Goal: Use online tool/utility: Utilize a website feature to perform a specific function

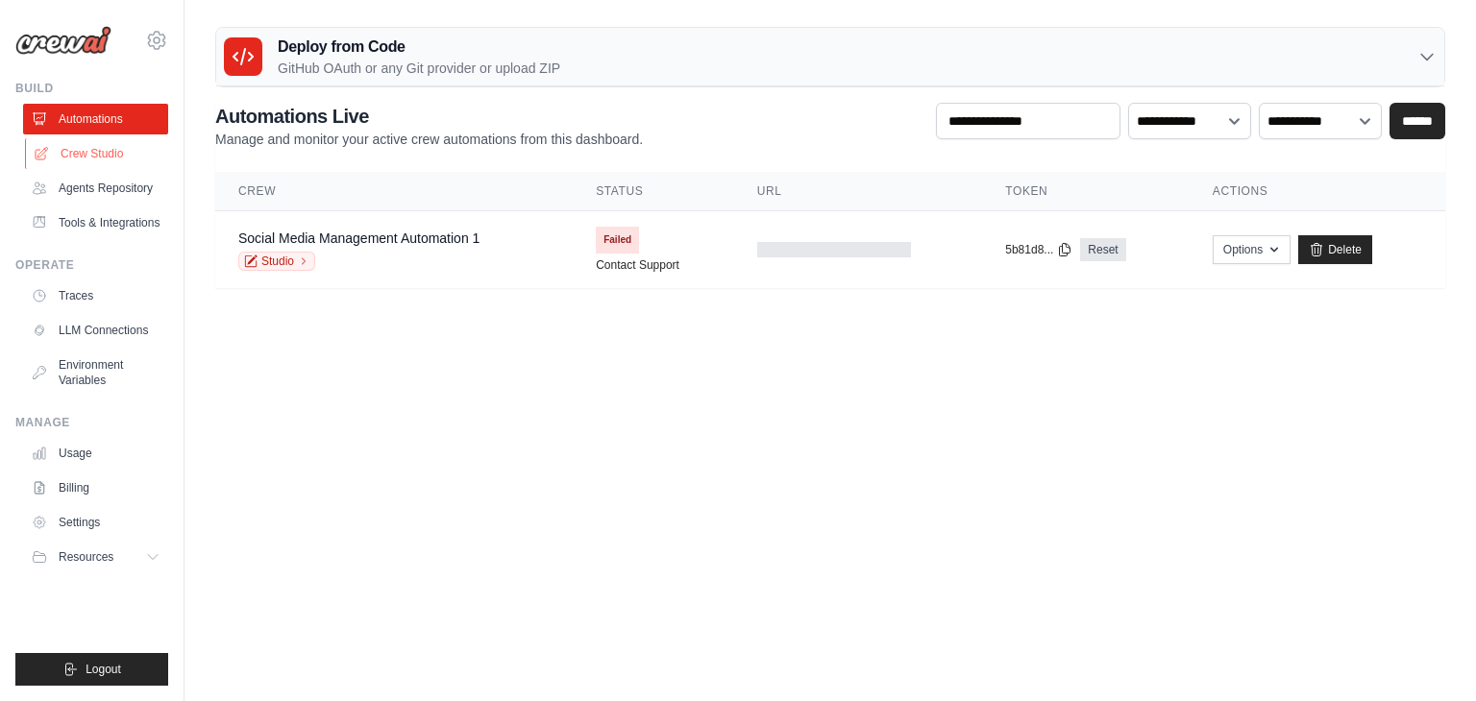
click at [110, 150] on link "Crew Studio" at bounding box center [97, 153] width 145 height 31
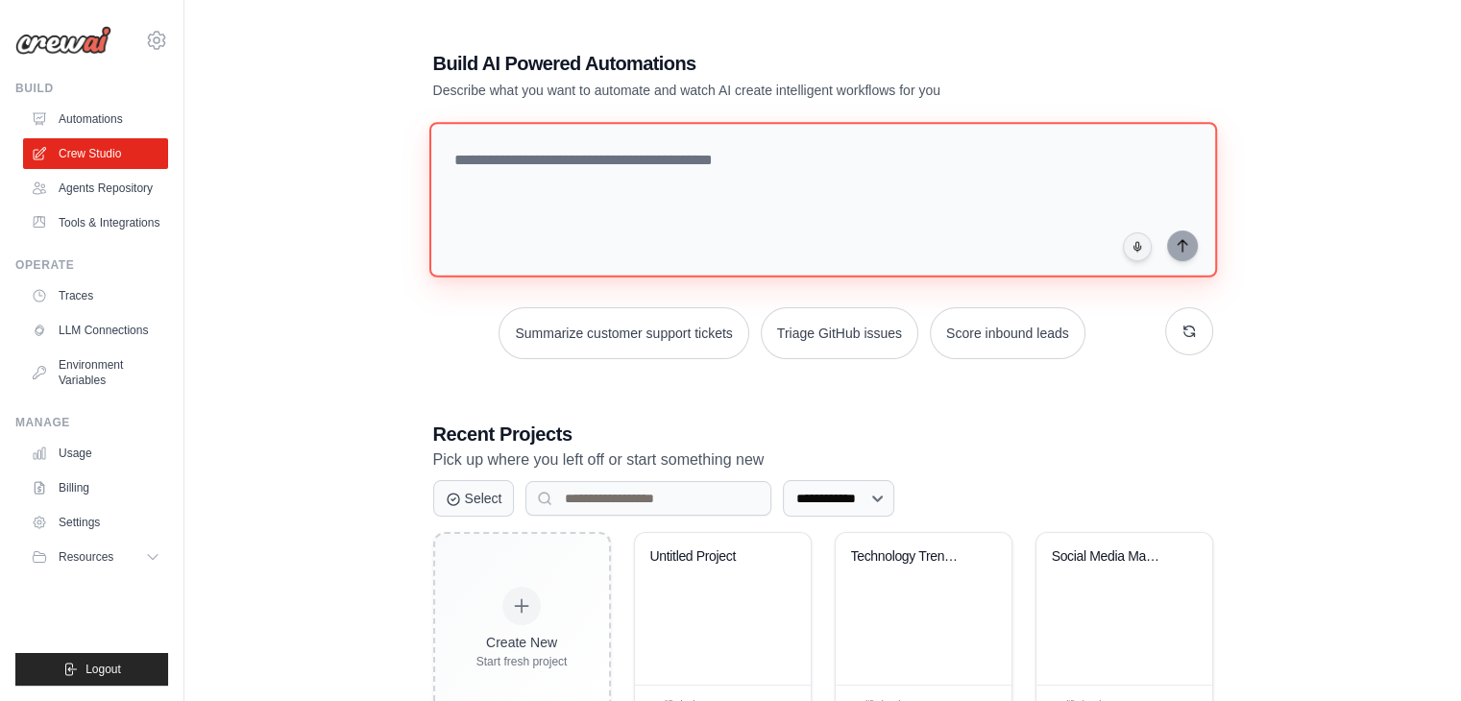
click at [780, 257] on textarea at bounding box center [823, 200] width 788 height 156
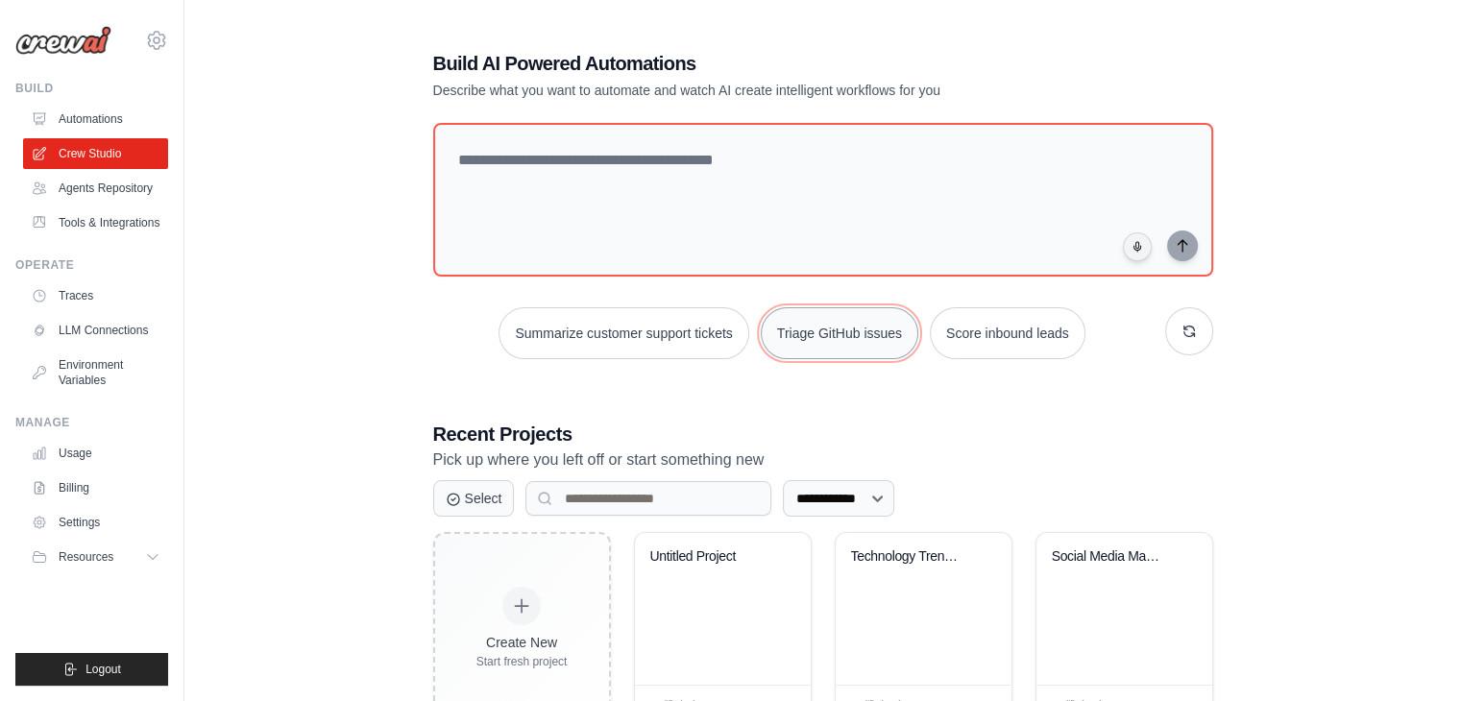
click at [810, 328] on button "Triage GitHub issues" at bounding box center [840, 333] width 158 height 52
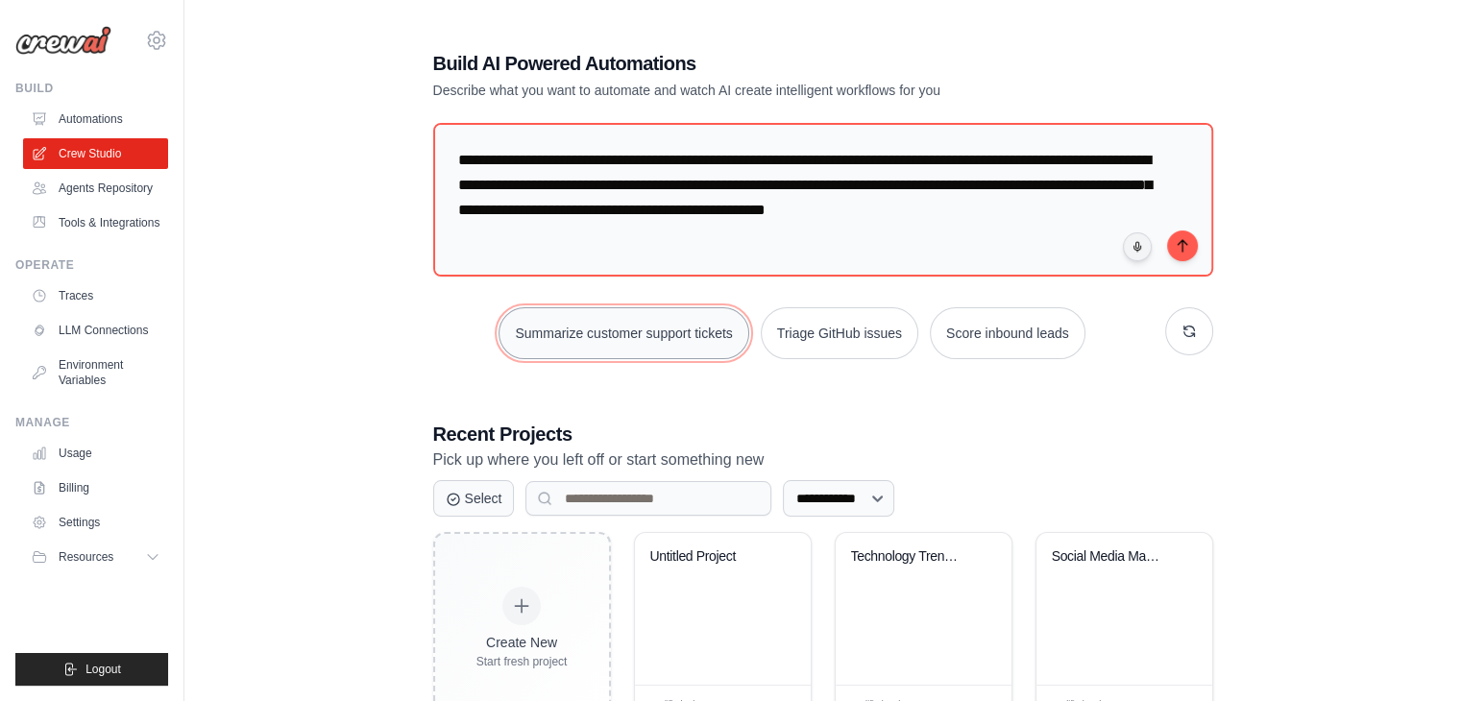
click at [599, 348] on button "Summarize customer support tickets" at bounding box center [624, 333] width 250 height 52
click at [300, 303] on div "**********" at bounding box center [822, 387] width 1215 height 737
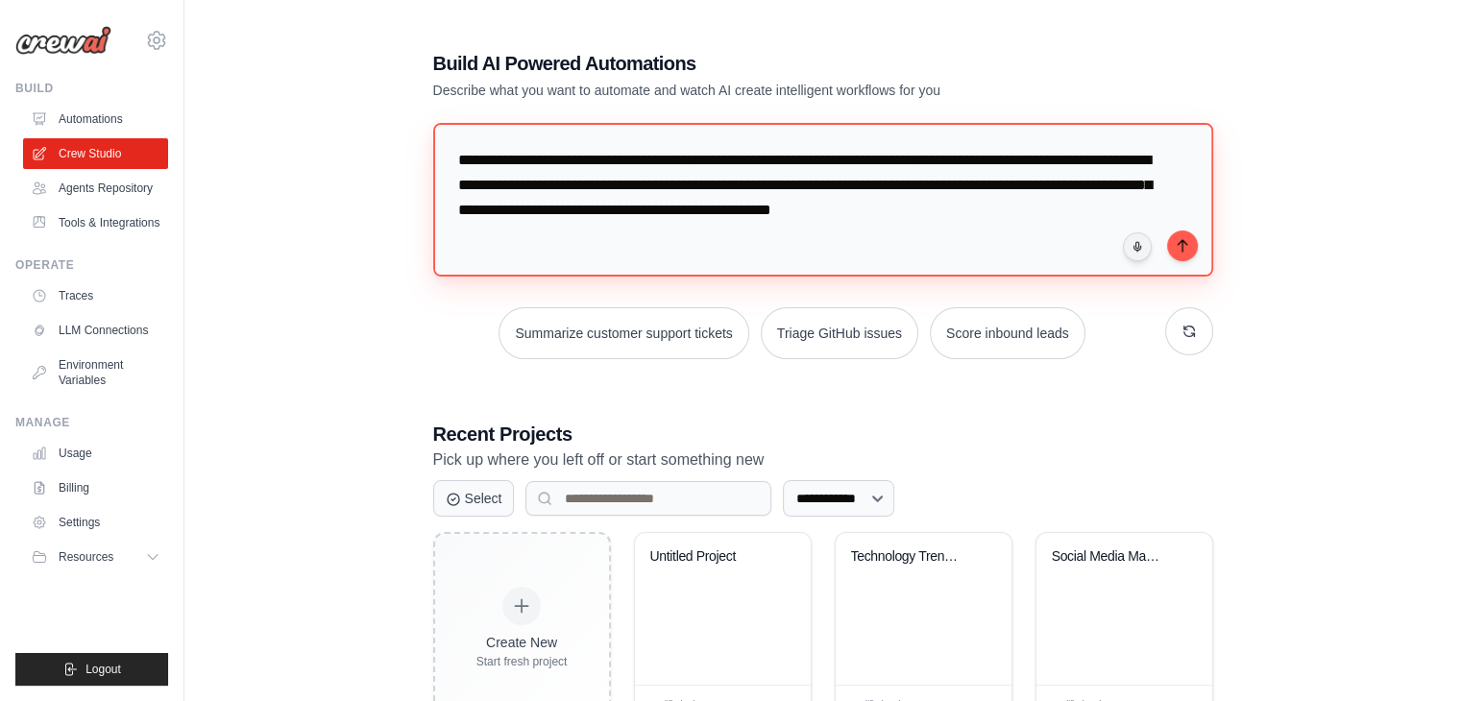
scroll to position [34, 0]
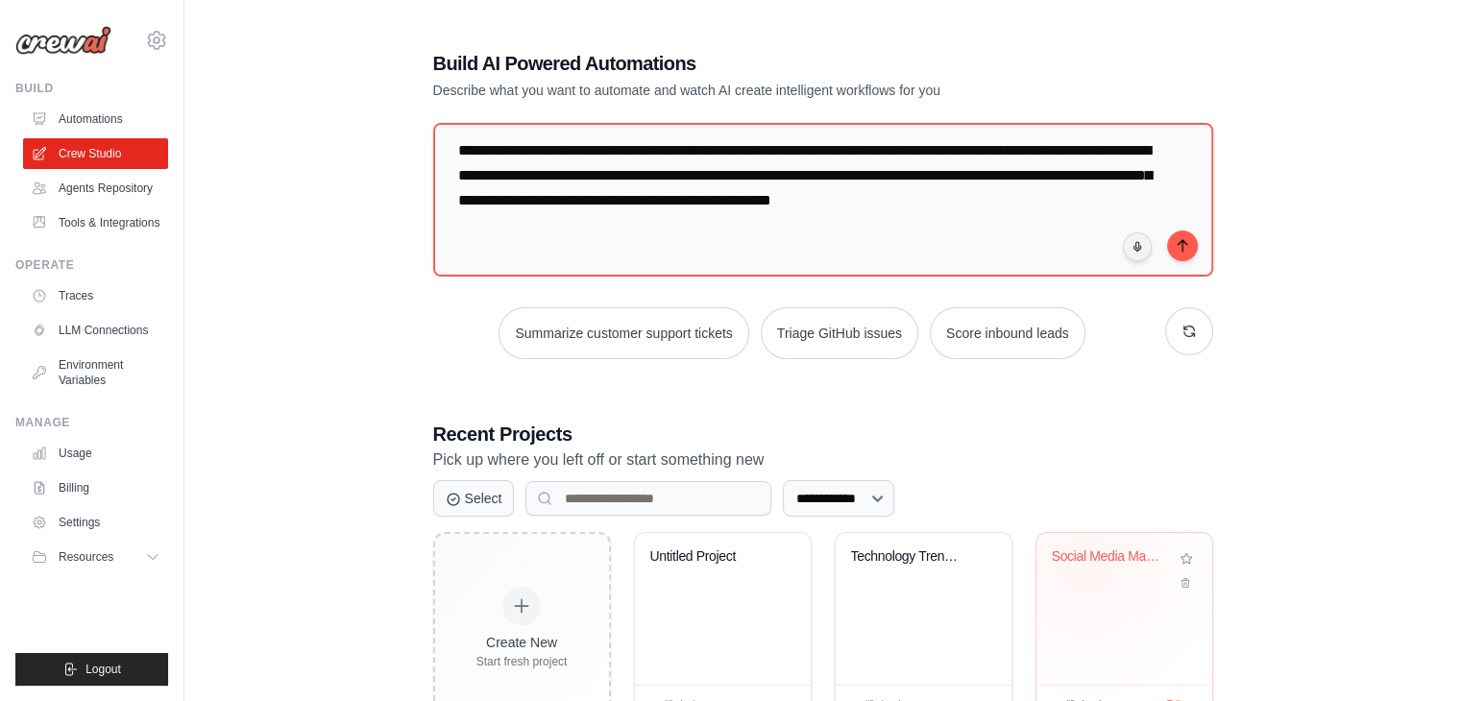
click at [1087, 564] on div "Social Media Management Automation" at bounding box center [1110, 561] width 116 height 25
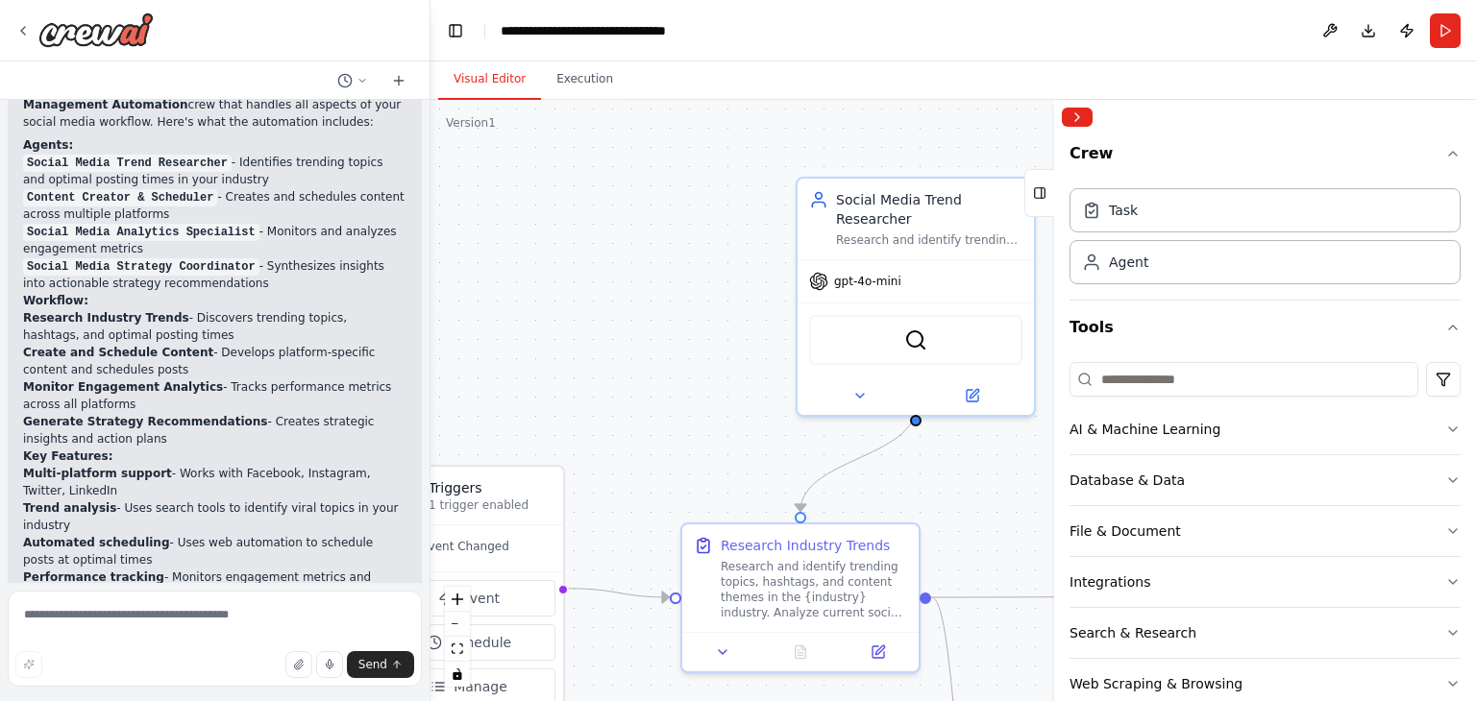
scroll to position [1197, 0]
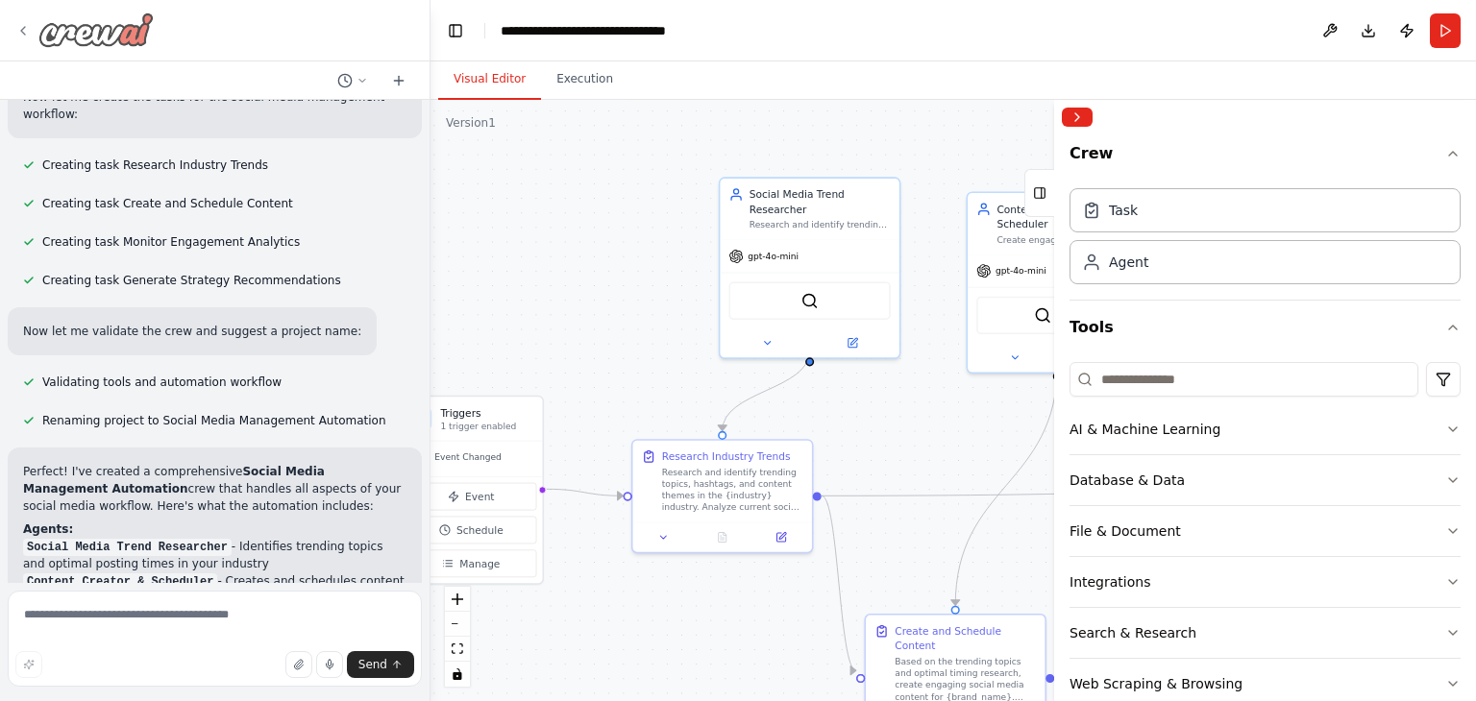
click at [109, 26] on img at bounding box center [95, 29] width 115 height 35
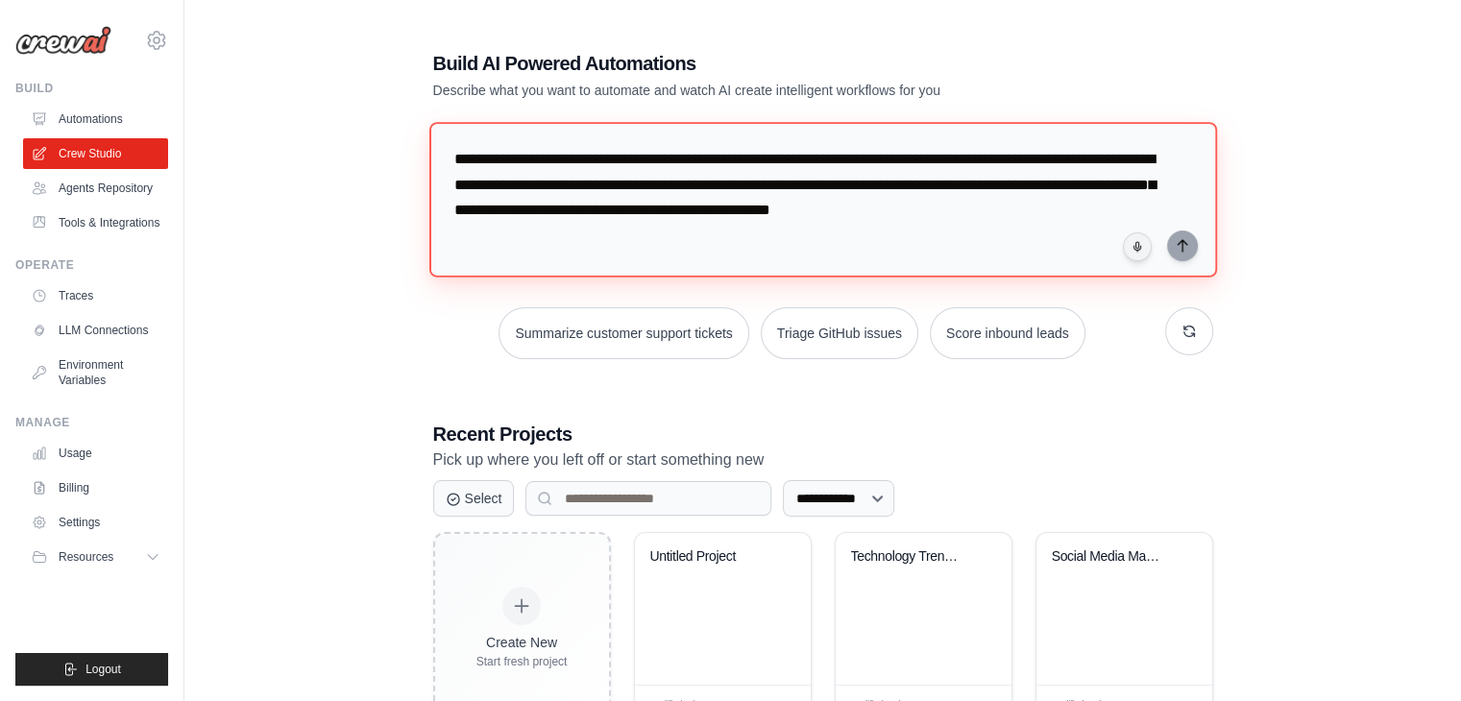
click at [641, 232] on textarea "**********" at bounding box center [823, 200] width 788 height 156
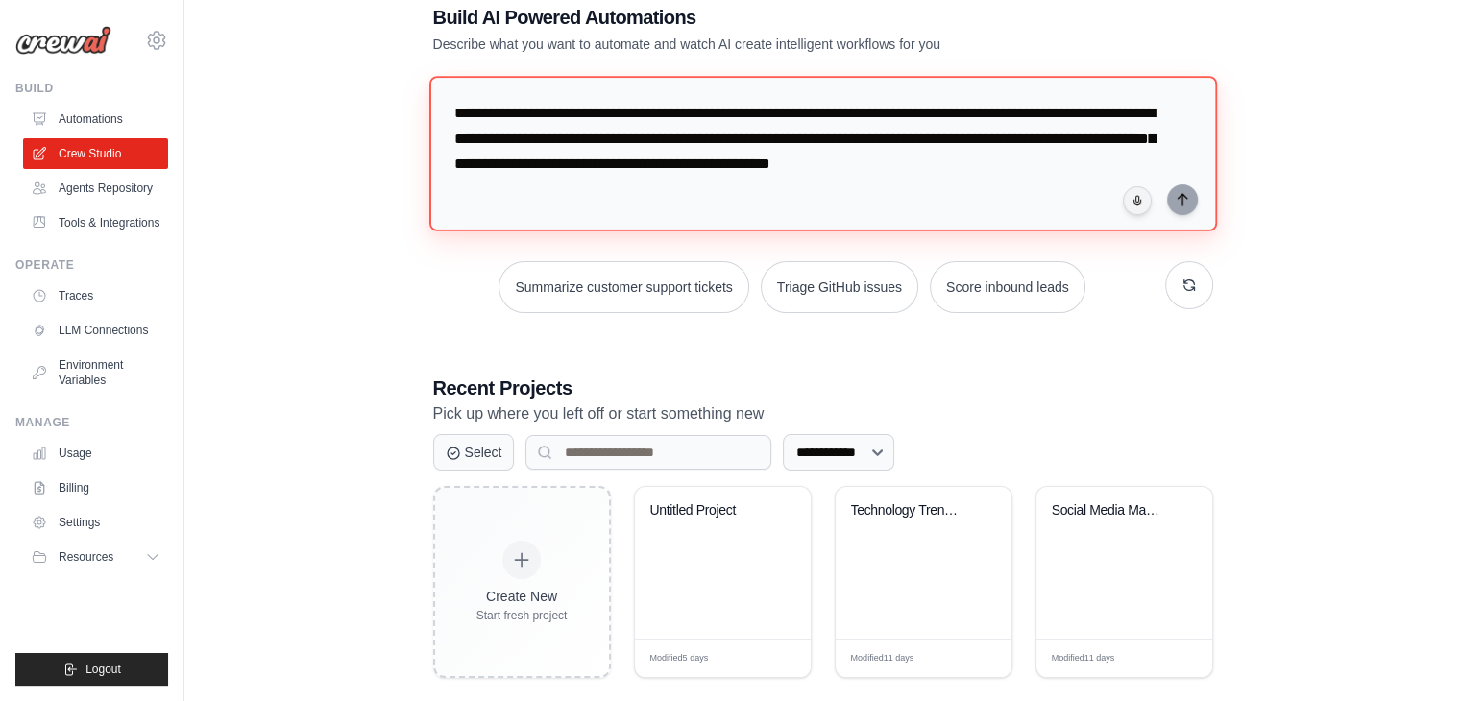
scroll to position [72, 0]
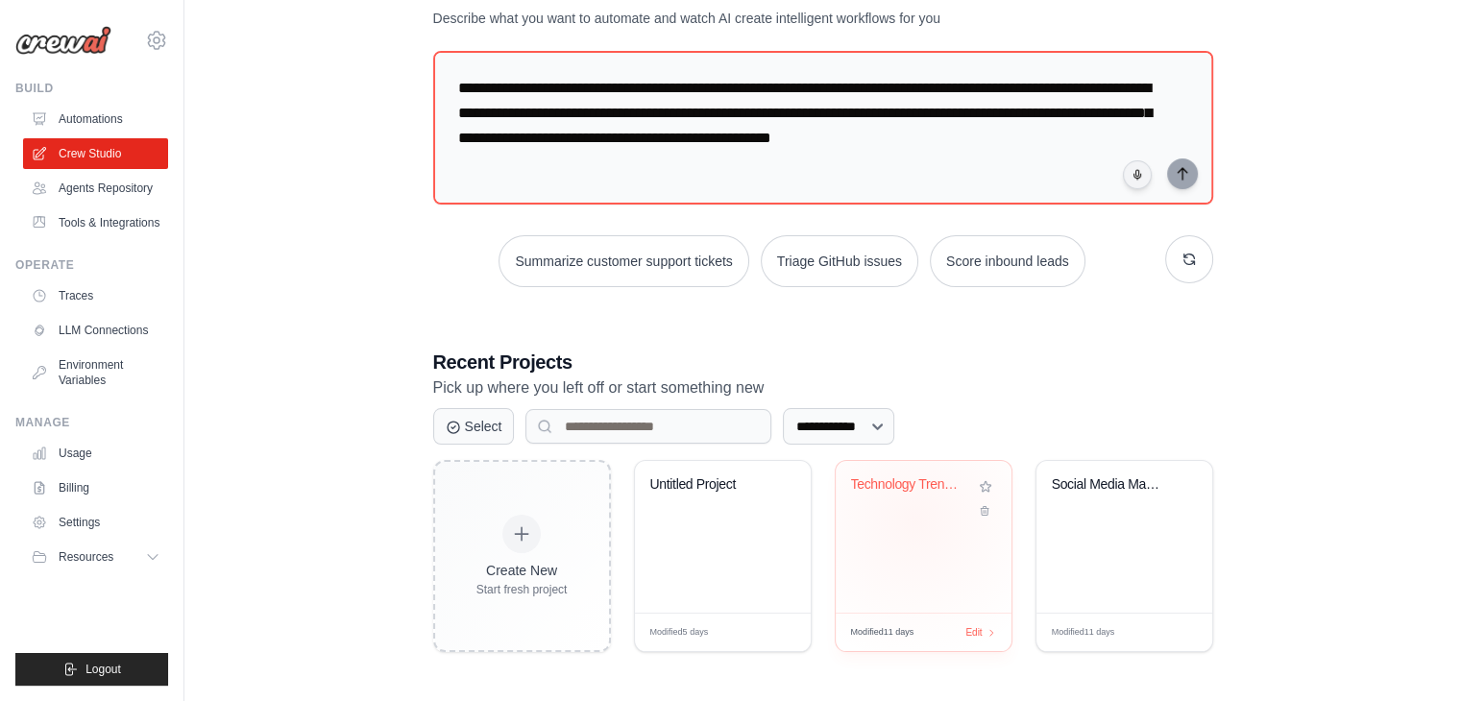
click at [916, 520] on div "Technology Trends Research Automati..." at bounding box center [924, 537] width 176 height 152
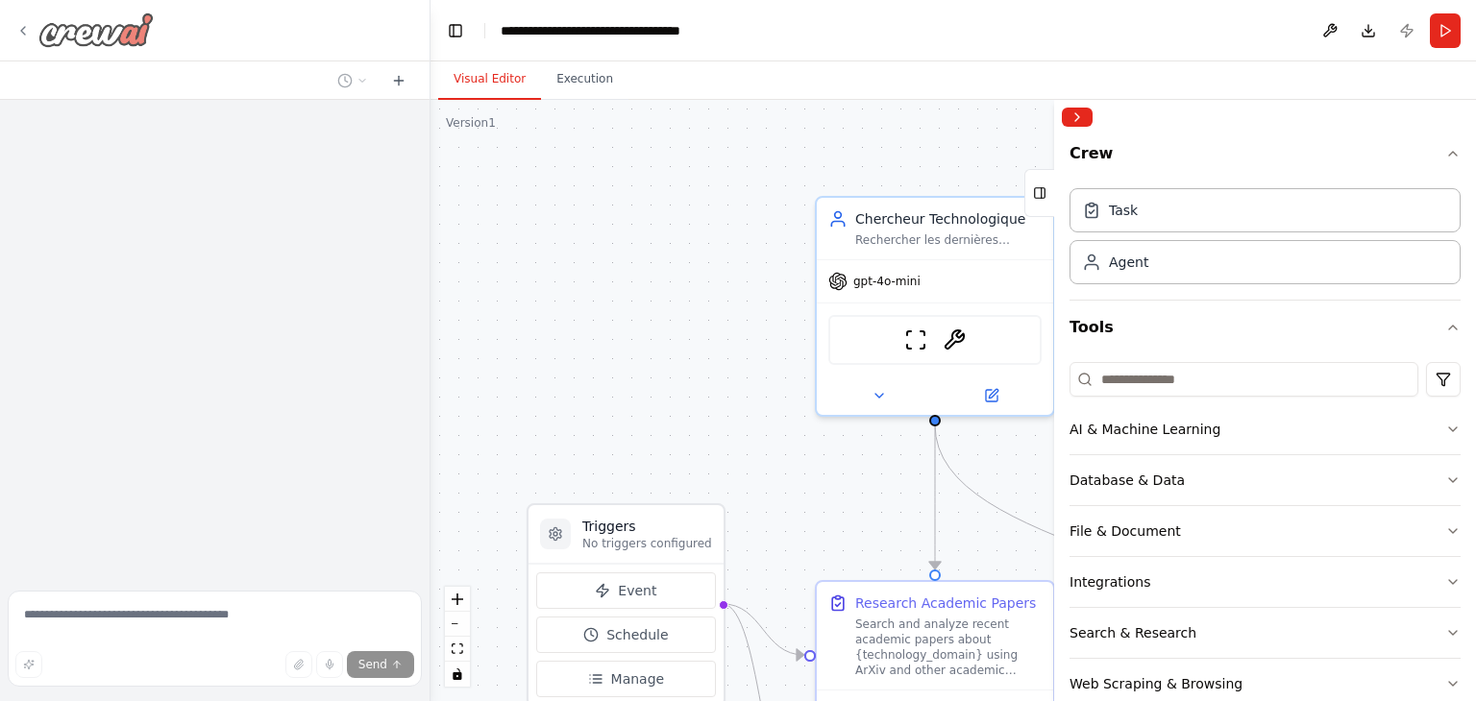
click at [89, 24] on img at bounding box center [95, 29] width 115 height 35
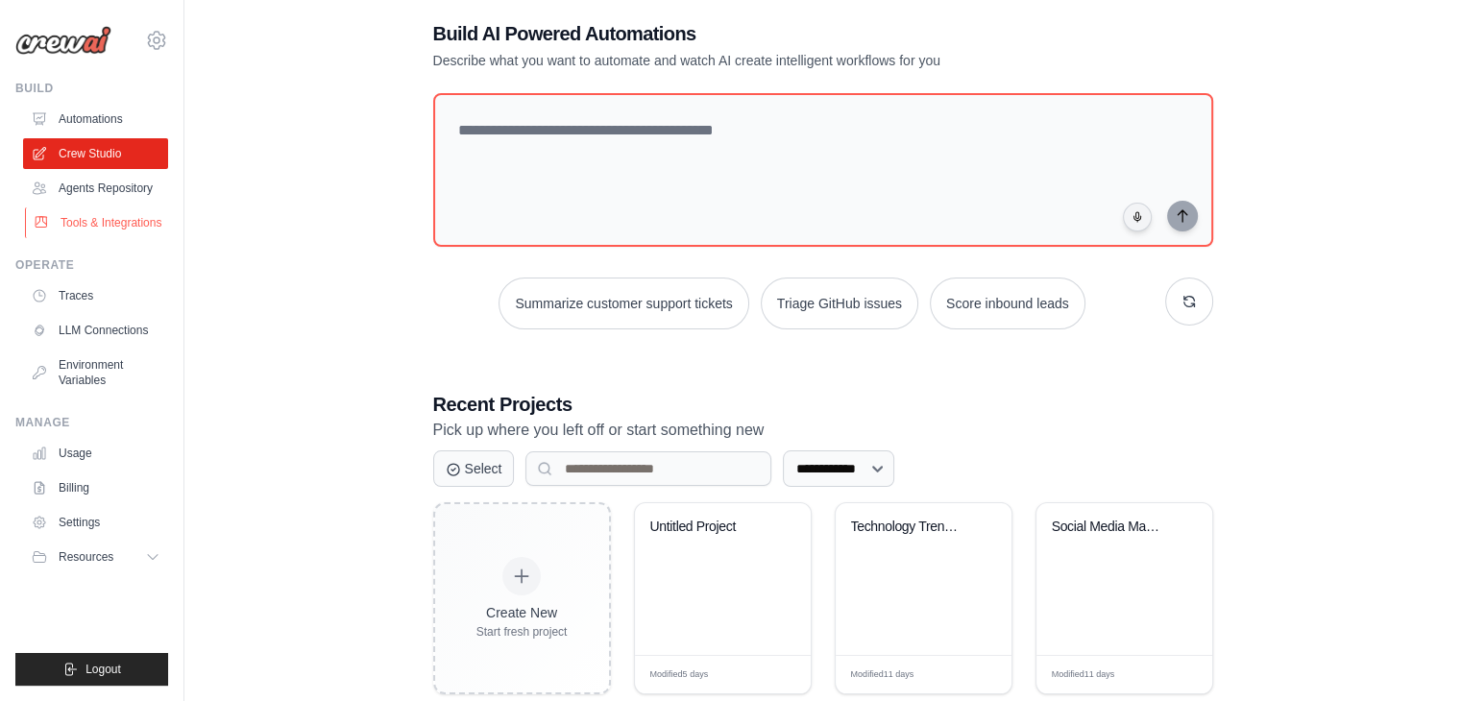
click at [77, 214] on link "Tools & Integrations" at bounding box center [97, 223] width 145 height 31
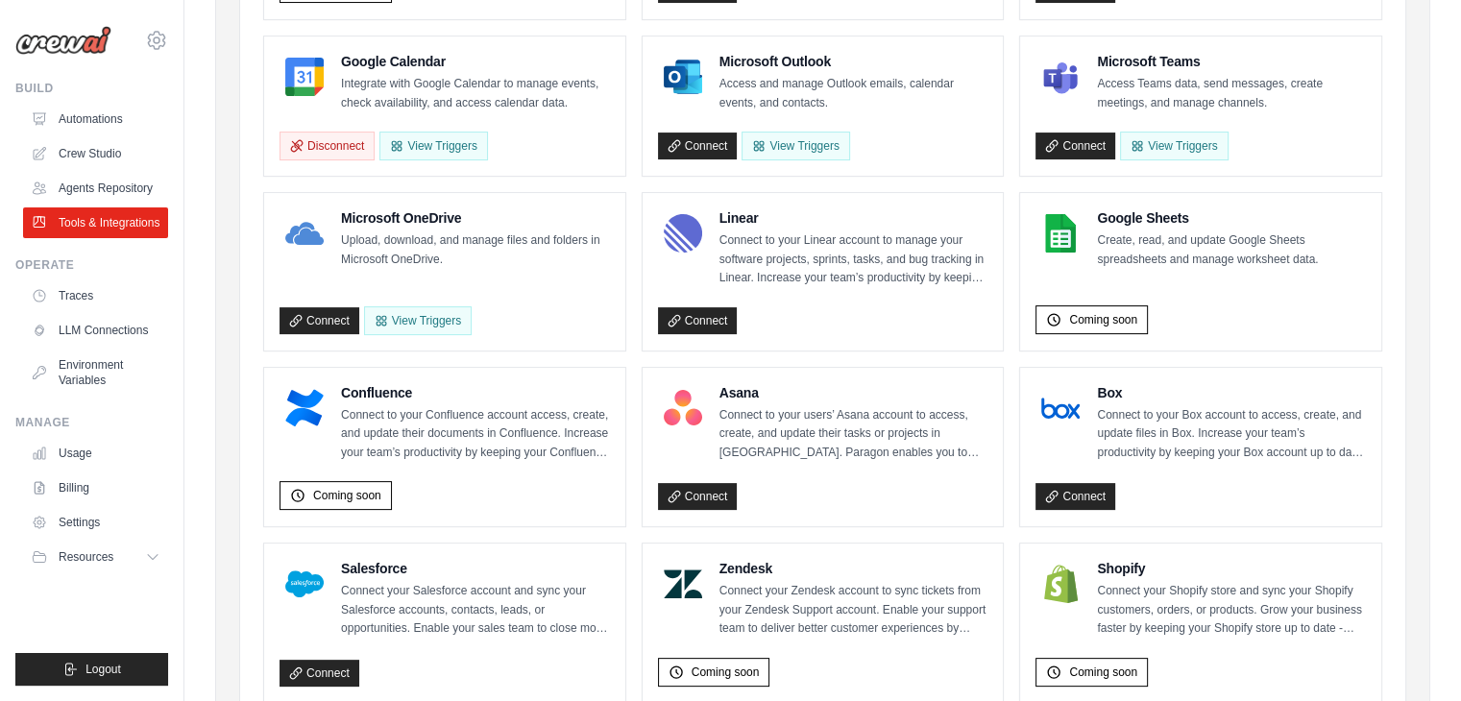
scroll to position [480, 0]
